Goal: Transaction & Acquisition: Purchase product/service

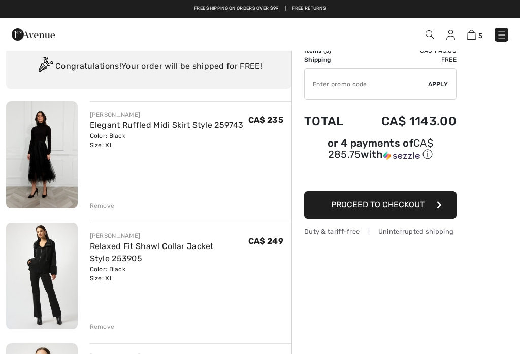
scroll to position [24, 0]
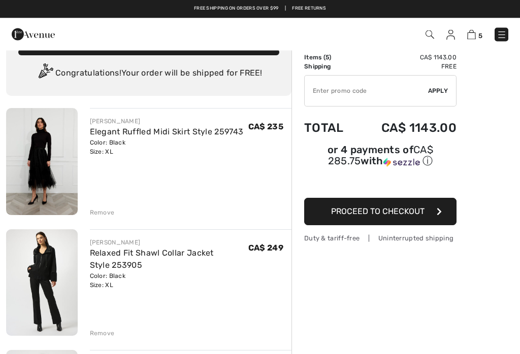
click at [218, 142] on div "Color: Black Size: XL" at bounding box center [167, 148] width 154 height 18
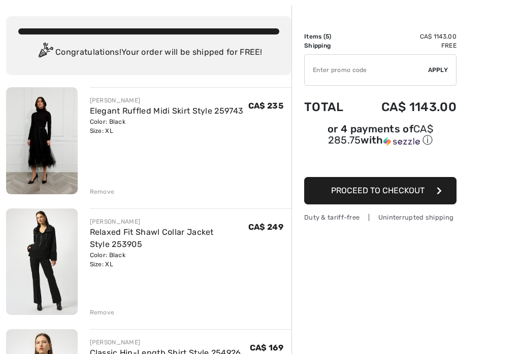
scroll to position [46, 0]
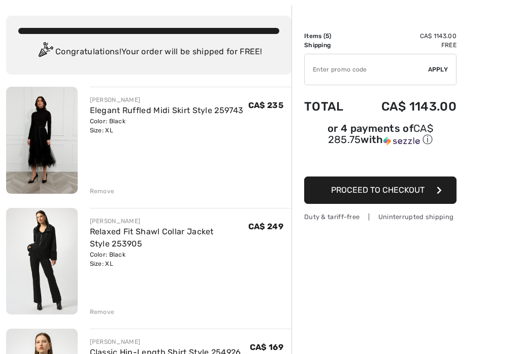
click at [67, 258] on img at bounding box center [42, 261] width 72 height 107
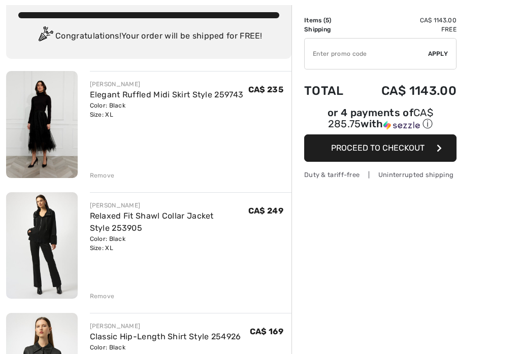
checkbox input "true"
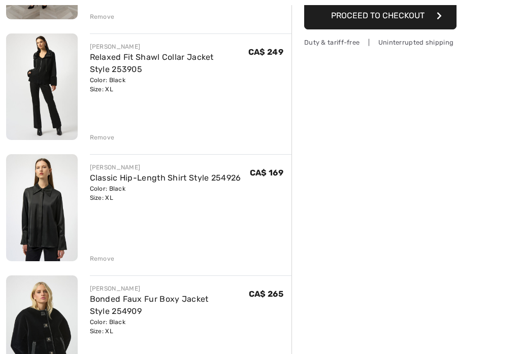
scroll to position [217, 0]
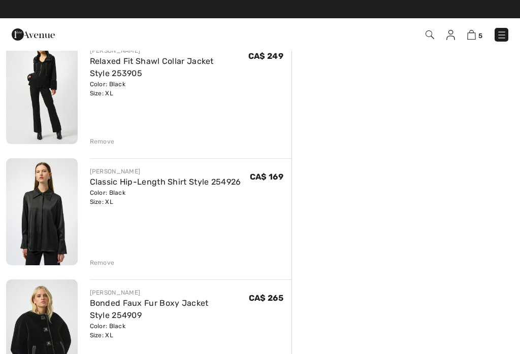
click at [113, 143] on div "Remove" at bounding box center [102, 141] width 25 height 9
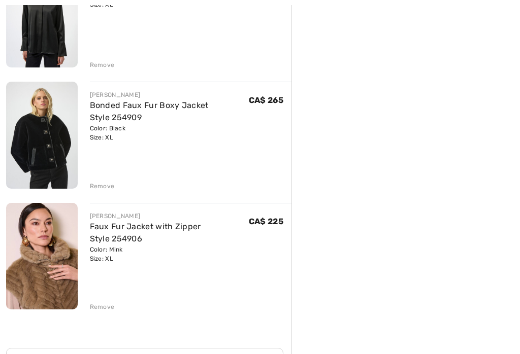
scroll to position [295, 0]
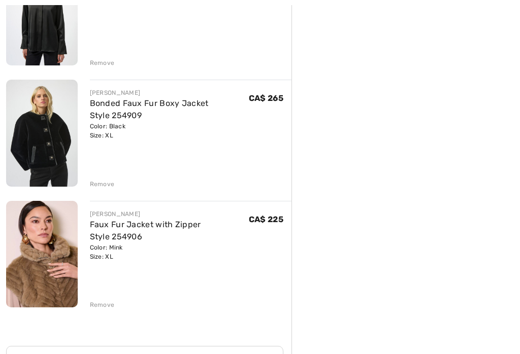
click at [112, 315] on div "FRANK LYMAN Elegant Ruffled Midi Skirt Style 259743 Color: Black Size: XL Final…" at bounding box center [148, 217] width 285 height 759
click at [116, 310] on div "FRANK LYMAN Elegant Ruffled Midi Skirt Style 259743 Color: Black Size: XL Final…" at bounding box center [148, 217] width 285 height 759
click at [117, 317] on div "FRANK LYMAN Elegant Ruffled Midi Skirt Style 259743 Color: Black Size: XL Final…" at bounding box center [148, 217] width 285 height 759
click at [116, 316] on div "FRANK LYMAN Elegant Ruffled Midi Skirt Style 259743 Color: Black Size: XL Final…" at bounding box center [148, 217] width 285 height 759
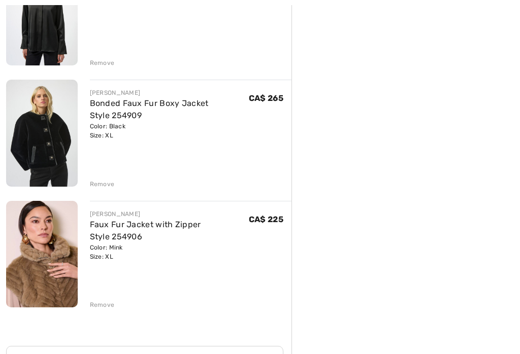
click at [109, 309] on div "Remove" at bounding box center [102, 304] width 25 height 9
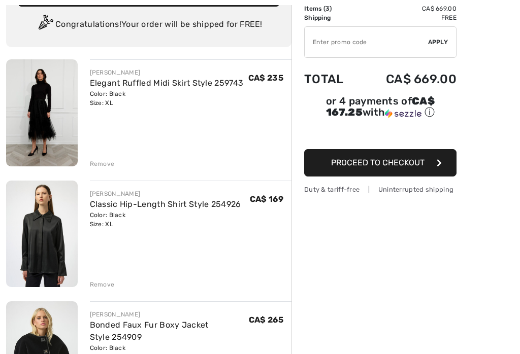
scroll to position [101, 0]
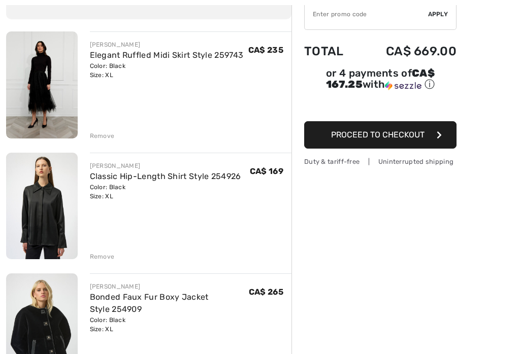
click at [54, 221] on img at bounding box center [42, 206] width 72 height 107
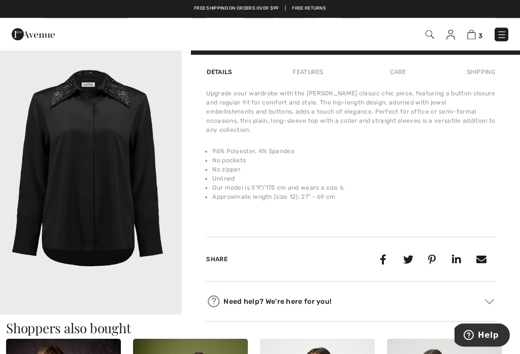
scroll to position [618, 0]
